Goal: Use online tool/utility: Utilize a website feature to perform a specific function

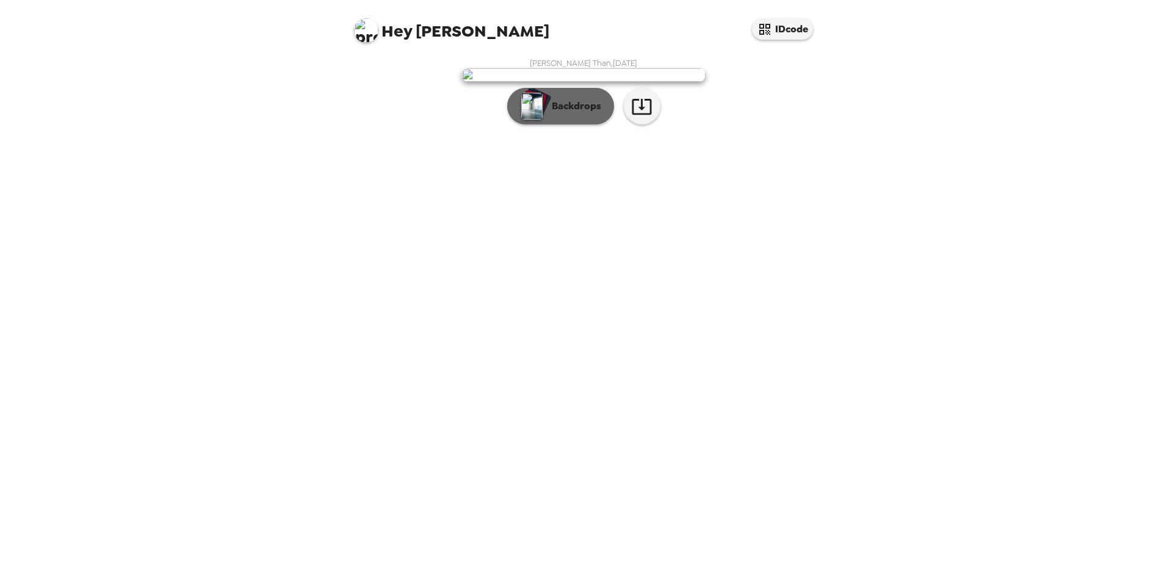
click at [578, 114] on p "Backdrops" at bounding box center [574, 106] width 56 height 15
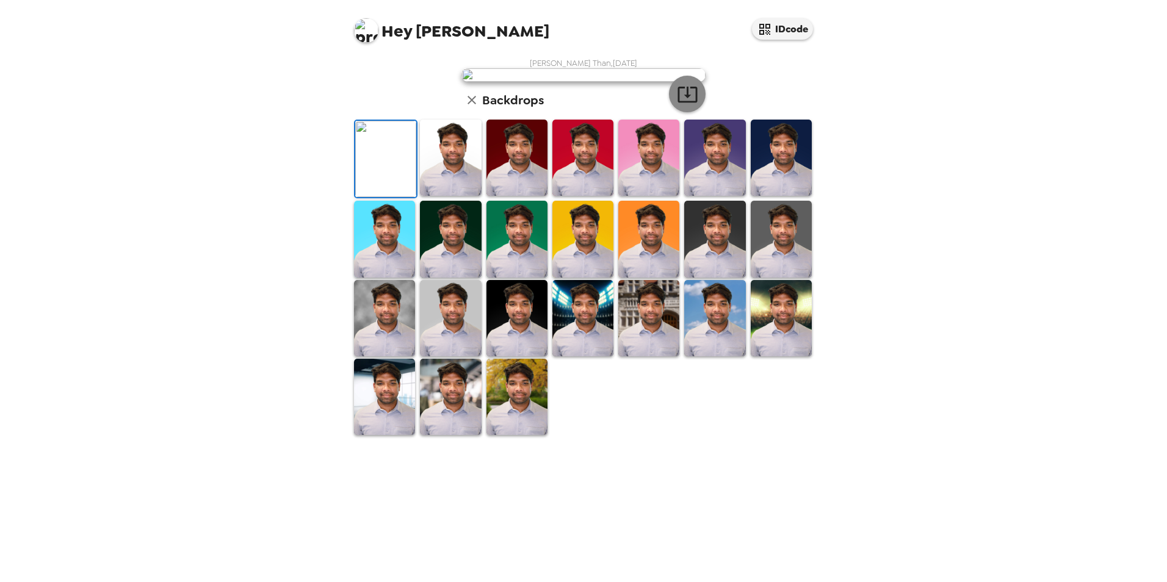
click at [684, 105] on icon "button" at bounding box center [687, 94] width 21 height 21
drag, startPoint x: 450, startPoint y: 527, endPoint x: 471, endPoint y: 503, distance: 32.4
click at [450, 435] on img at bounding box center [450, 397] width 61 height 76
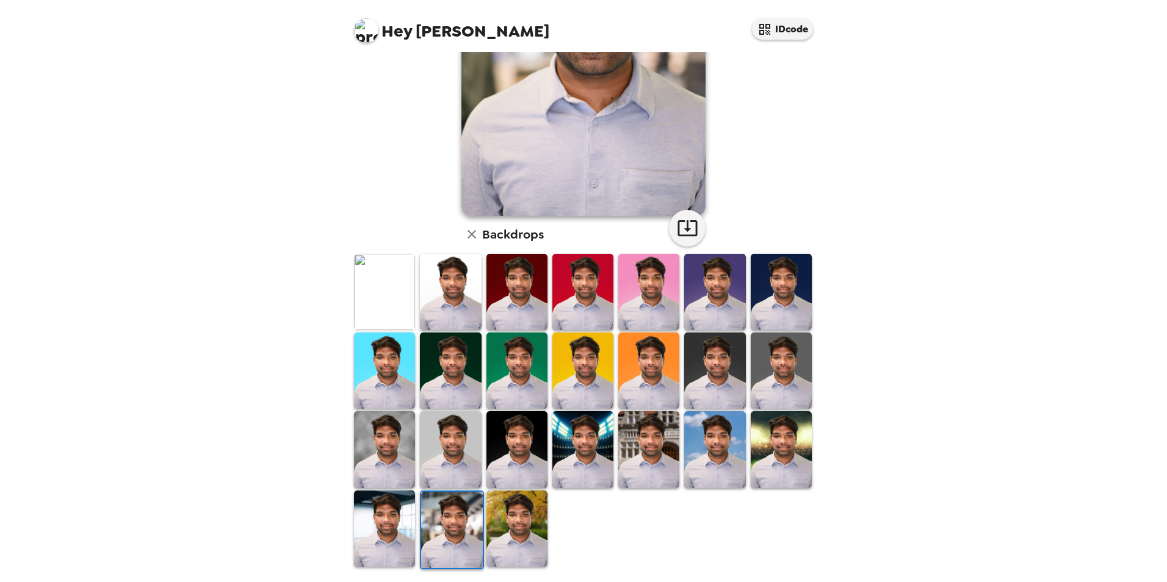
scroll to position [0, 0]
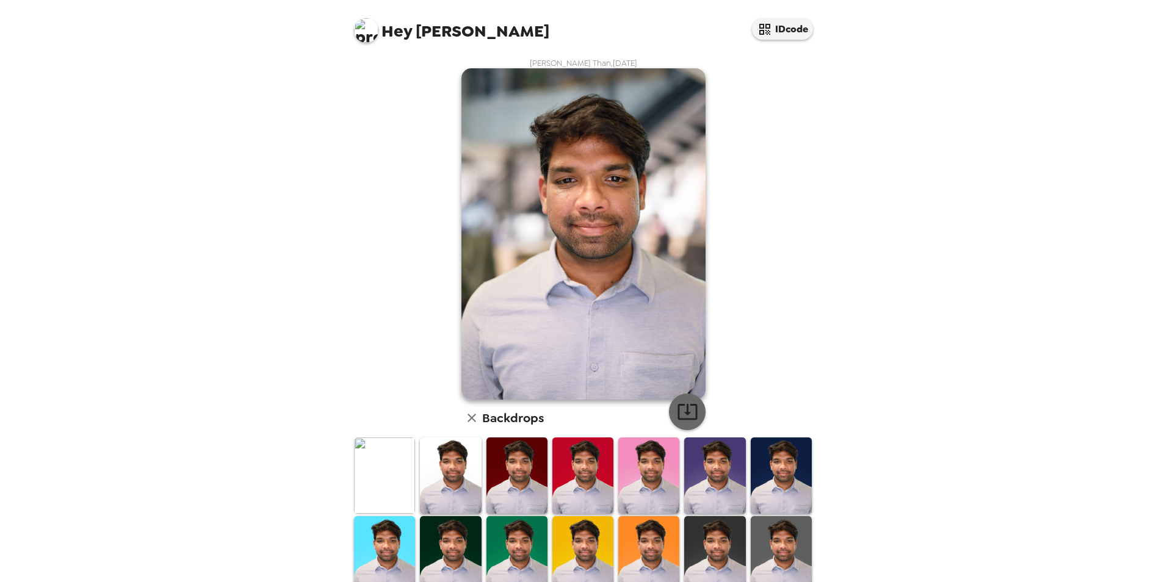
click at [677, 413] on icon "button" at bounding box center [687, 411] width 21 height 21
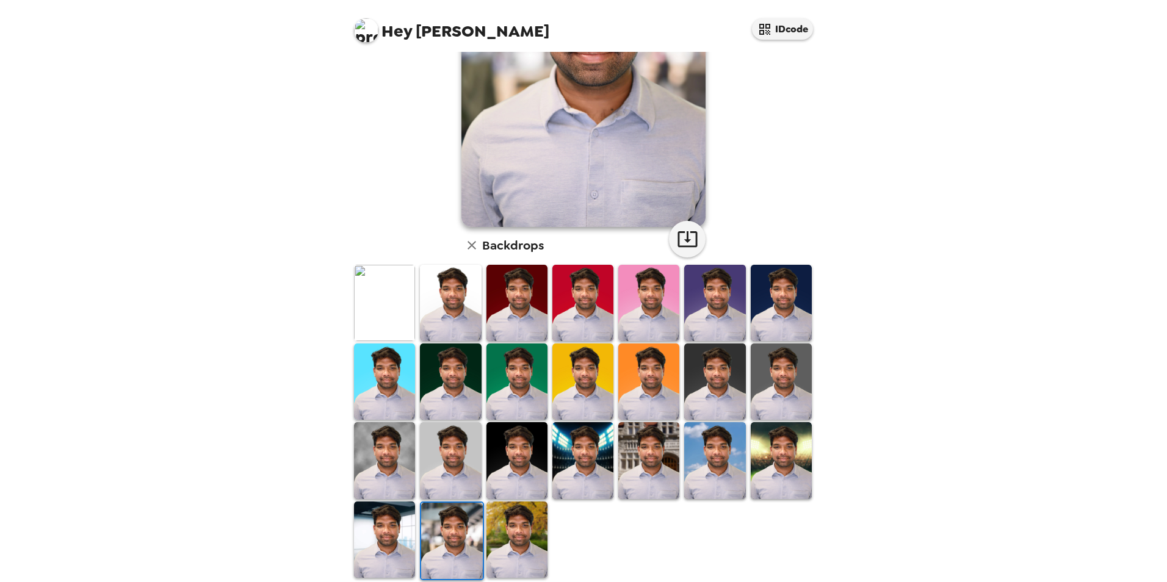
scroll to position [184, 0]
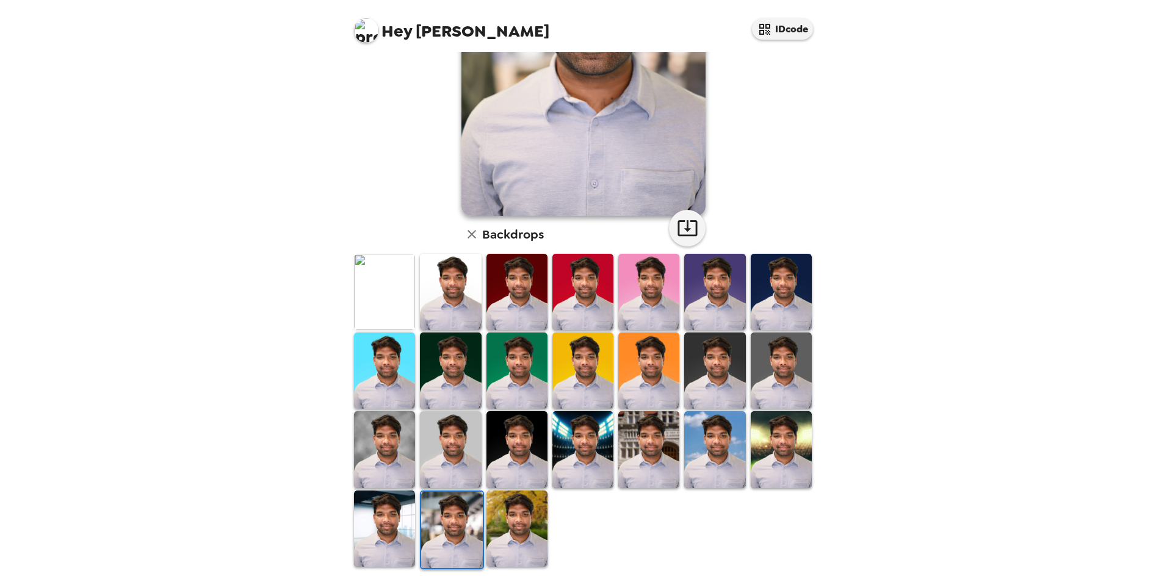
click at [389, 519] on img at bounding box center [384, 529] width 61 height 76
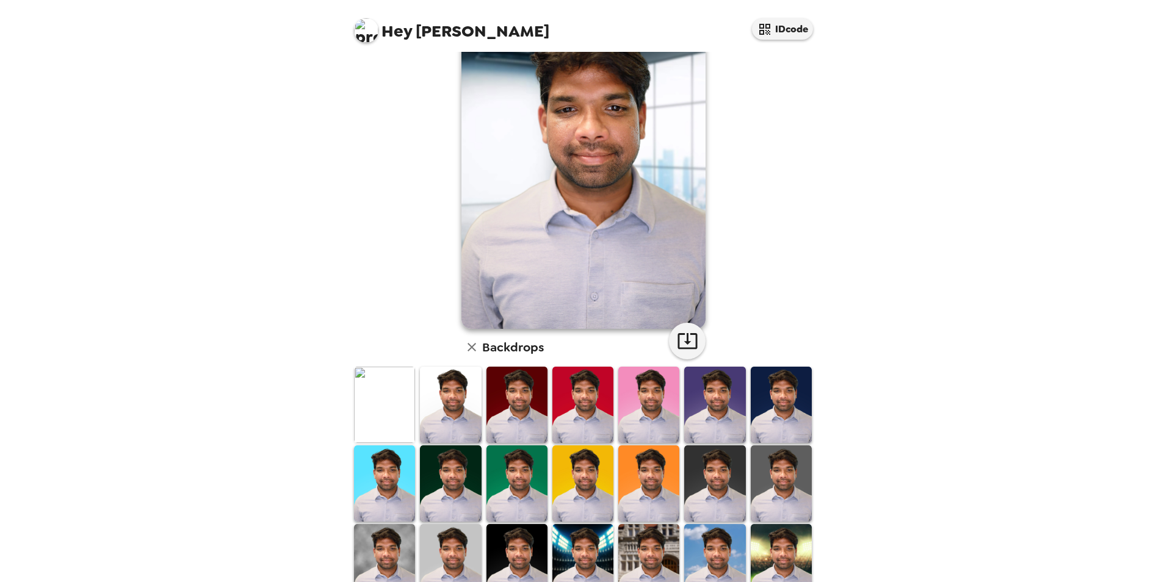
scroll to position [0, 0]
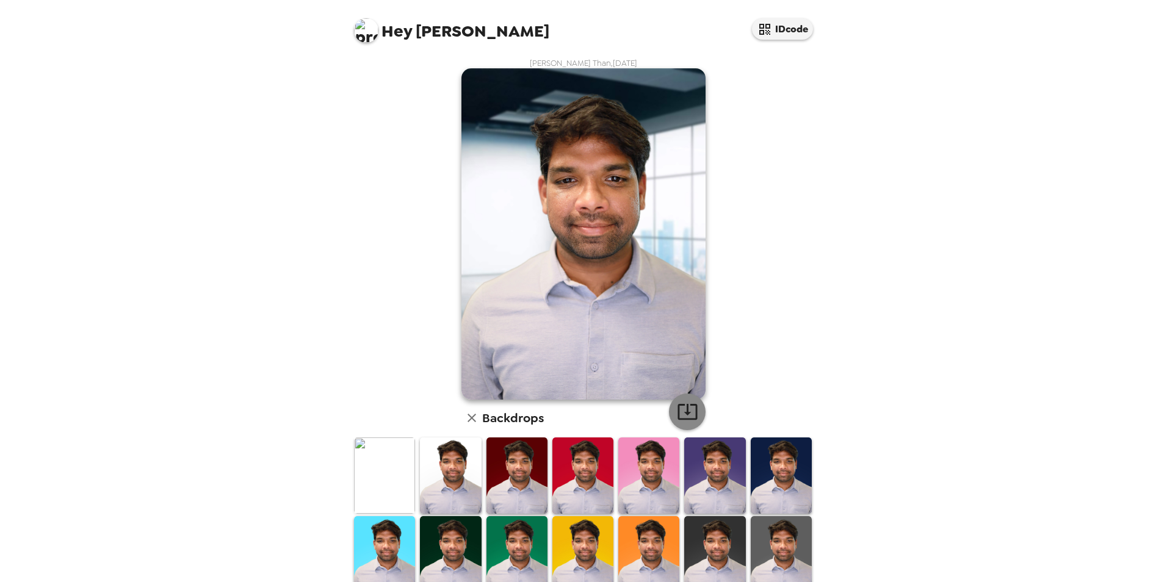
click at [677, 413] on icon "button" at bounding box center [687, 411] width 21 height 21
